Goal: Check status: Check status

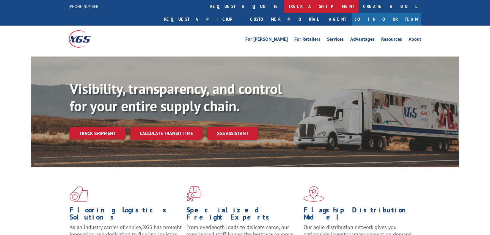
click at [284, 8] on link "track a shipment" at bounding box center [321, 6] width 75 height 13
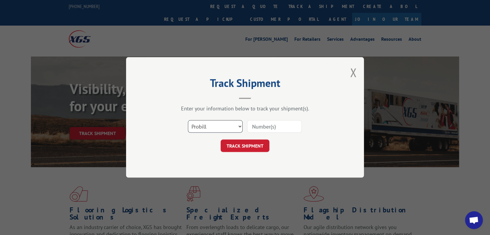
scroll to position [1003, 0]
click at [235, 124] on select "Select category... Probill BOL PO" at bounding box center [215, 126] width 55 height 12
select select "bol"
click at [188, 120] on select "Select category... Probill BOL PO" at bounding box center [215, 126] width 55 height 12
click at [276, 125] on input at bounding box center [274, 126] width 55 height 12
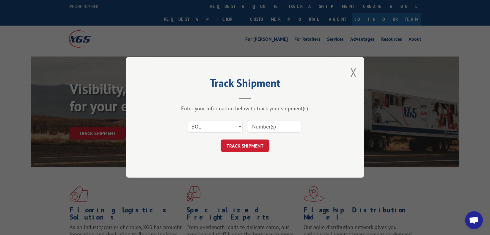
paste input "17636102"
type input "17636102"
click at [258, 148] on button "TRACK SHIPMENT" at bounding box center [245, 146] width 49 height 12
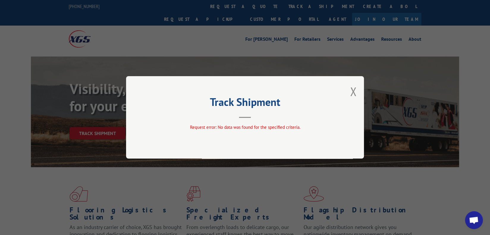
click at [345, 95] on div "Track Shipment Request error: No data was found for the specified criteria." at bounding box center [245, 117] width 238 height 82
click at [351, 95] on button "Close modal" at bounding box center [353, 92] width 7 height 16
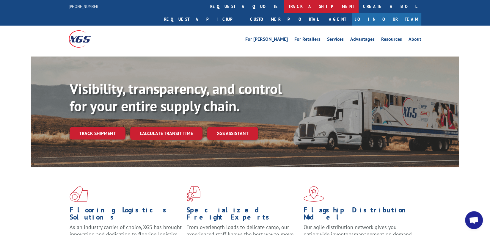
click at [284, 7] on link "track a shipment" at bounding box center [321, 6] width 75 height 13
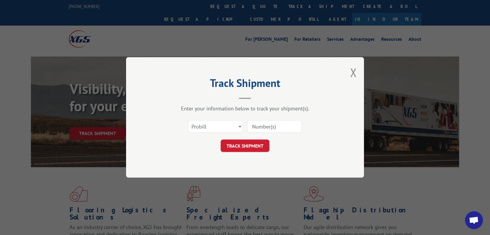
click at [261, 130] on input at bounding box center [274, 126] width 55 height 12
type input "17636102"
click at [256, 151] on button "TRACK SHIPMENT" at bounding box center [245, 146] width 49 height 12
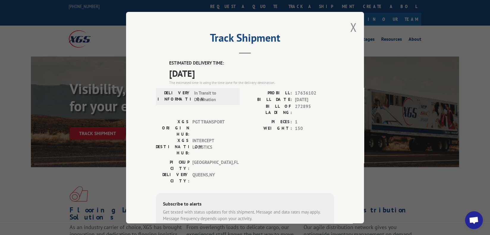
scroll to position [30, 0]
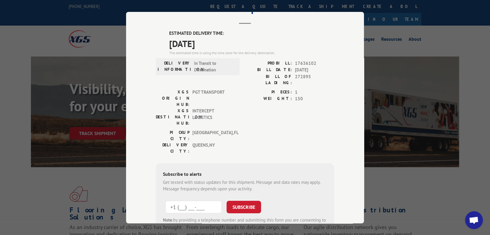
click at [191, 200] on input "+1 (___) ___-____" at bounding box center [193, 206] width 56 height 12
type input "[PHONE_NUMBER]"
click at [241, 200] on button "SUBSCRIBE" at bounding box center [244, 206] width 34 height 12
